Goal: Task Accomplishment & Management: Use online tool/utility

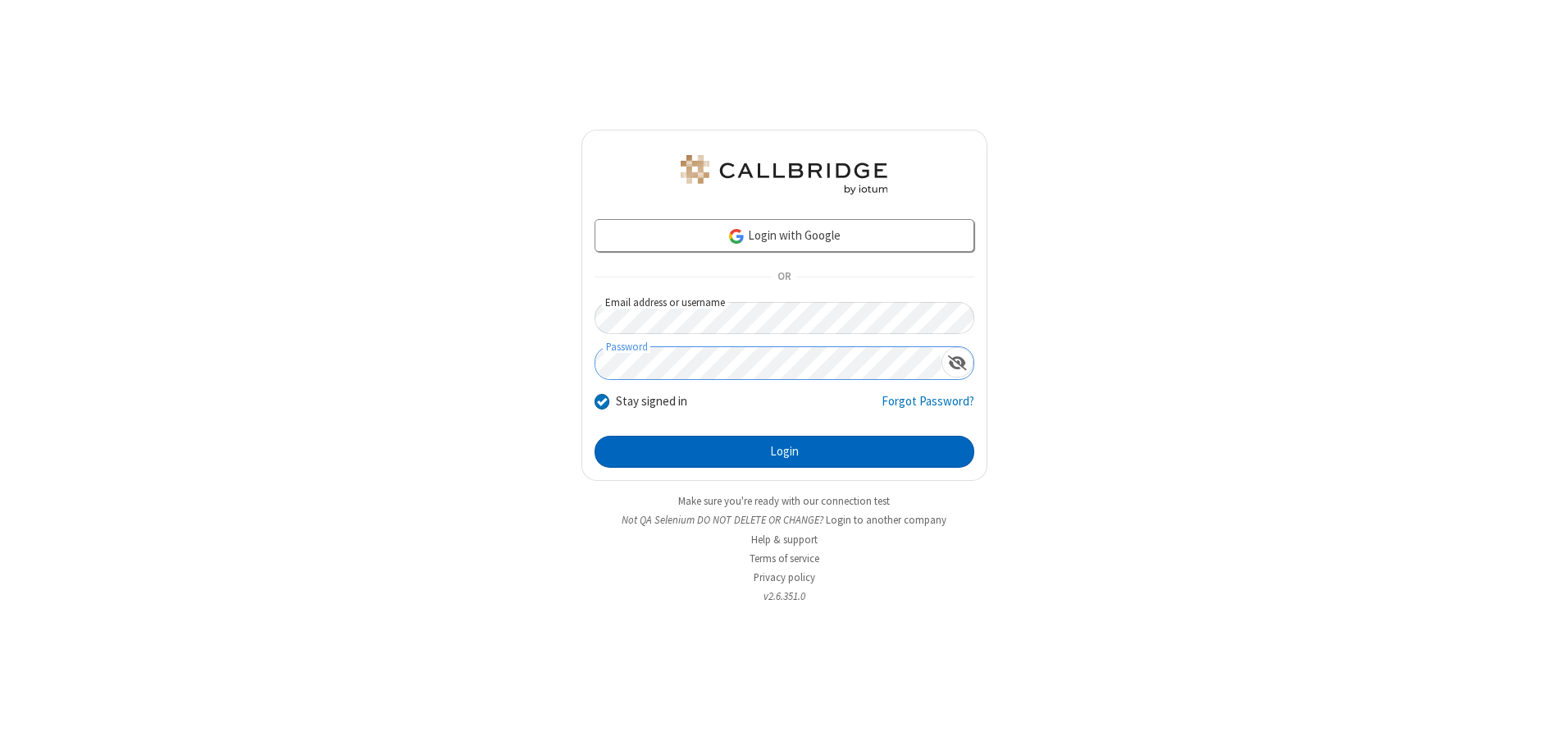
click at [784, 451] on button "Login" at bounding box center [784, 452] width 379 height 33
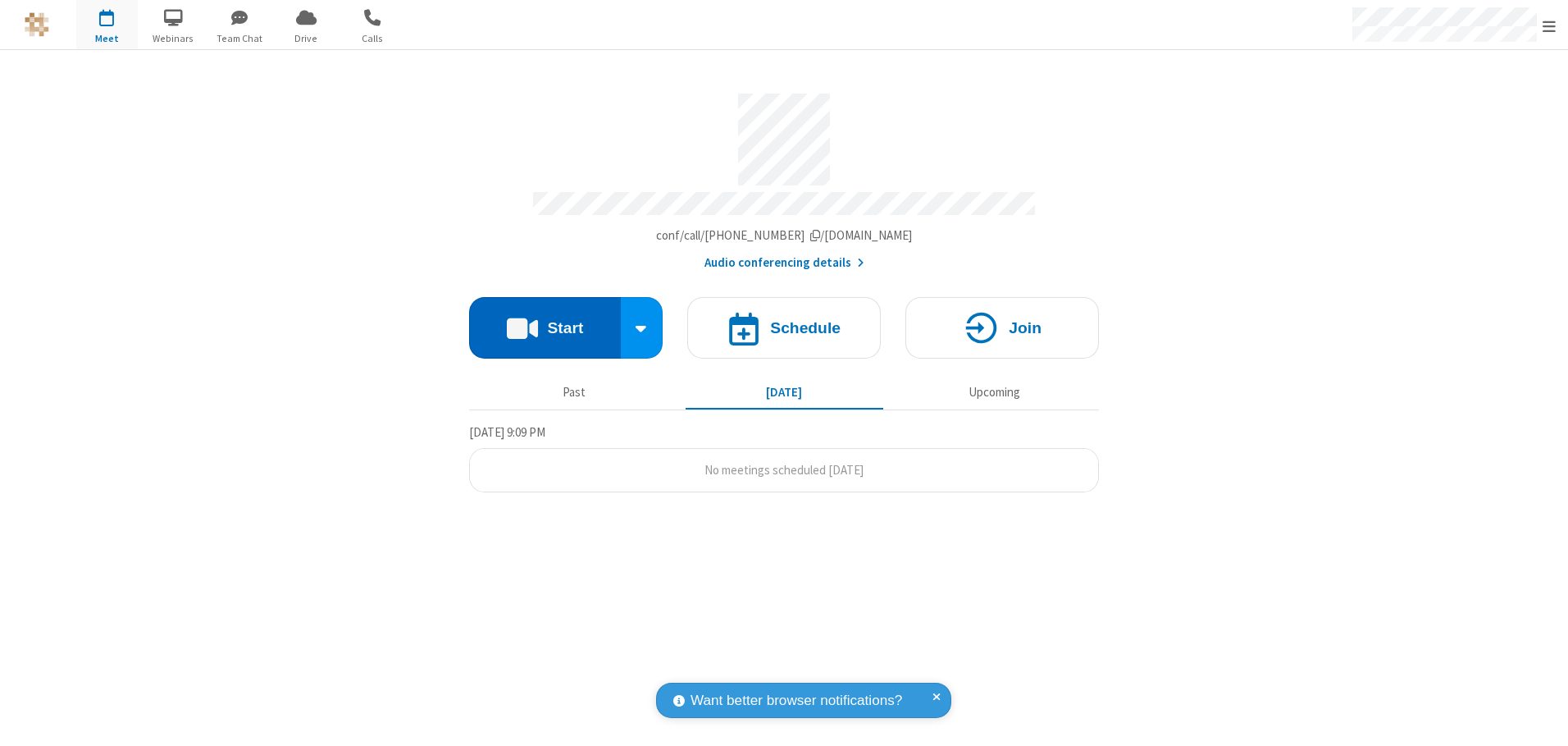
click at [545, 322] on button "Start" at bounding box center [545, 328] width 152 height 62
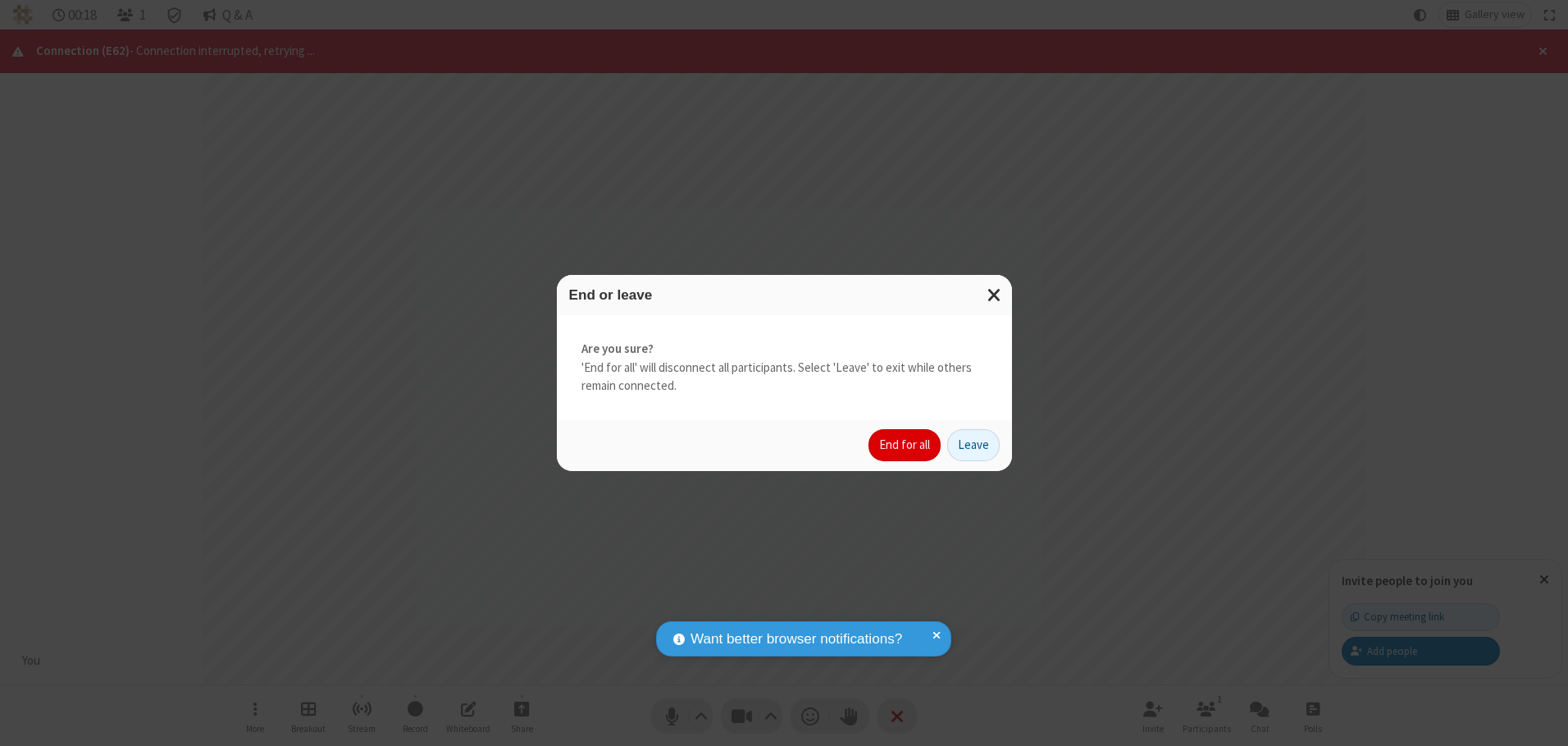
click at [906, 445] on button "End for all" at bounding box center [905, 445] width 72 height 33
